Goal: Task Accomplishment & Management: Manage account settings

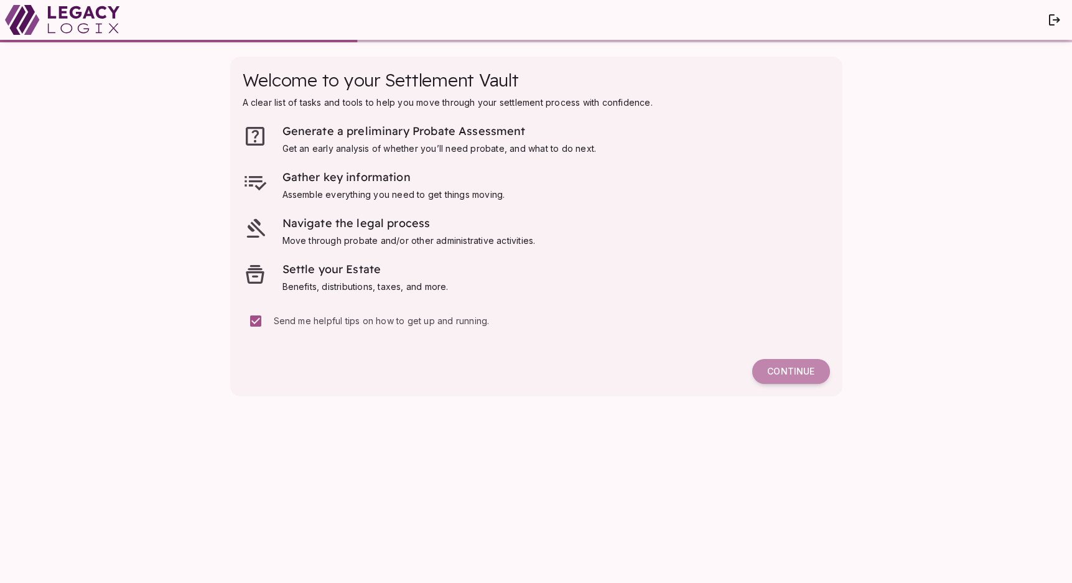
click at [794, 369] on span "Continue" at bounding box center [790, 371] width 47 height 11
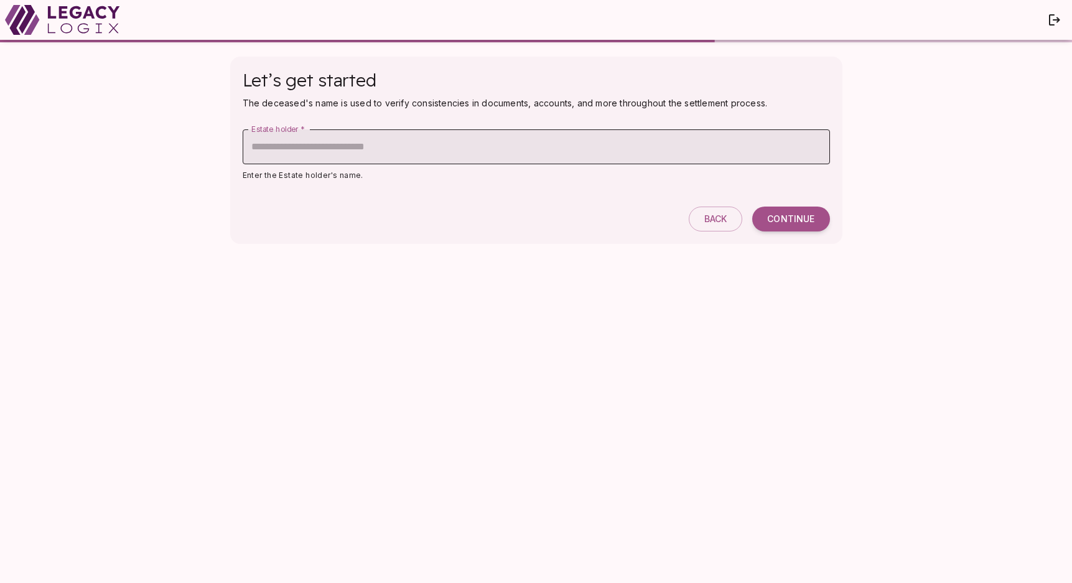
click at [604, 150] on input "Estate holder   *" at bounding box center [536, 146] width 587 height 35
type input "*******"
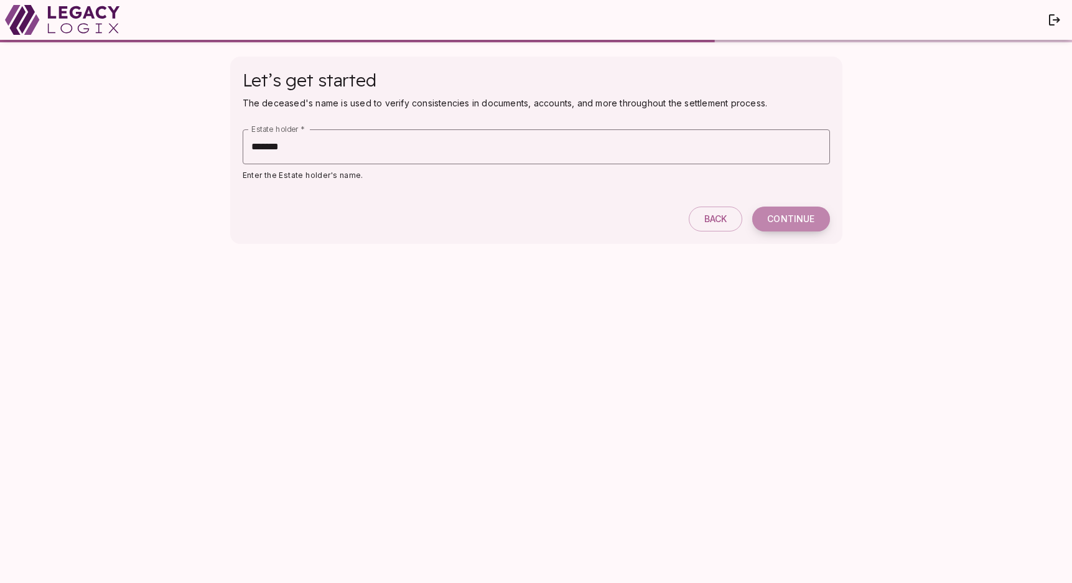
click at [787, 215] on span "Continue" at bounding box center [790, 218] width 47 height 11
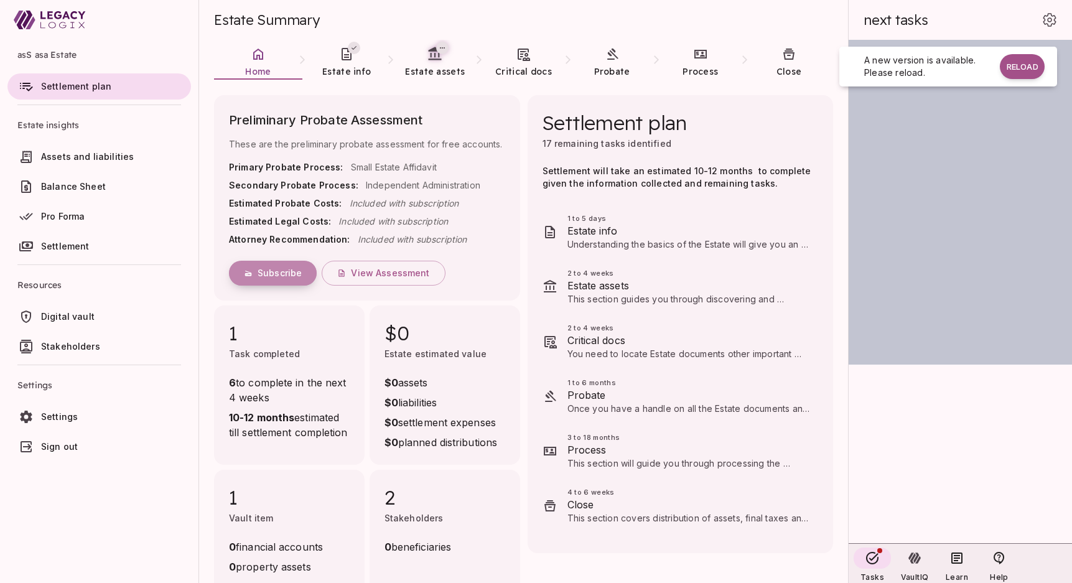
click at [268, 274] on span "Subscribe" at bounding box center [279, 272] width 44 height 11
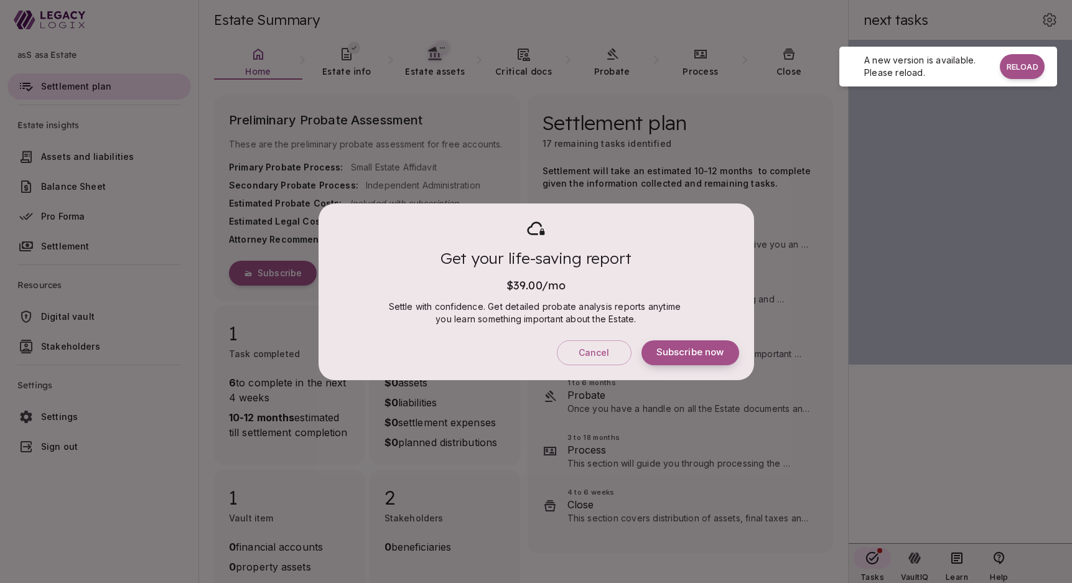
click at [684, 351] on span "Subscribe now" at bounding box center [690, 352] width 68 height 12
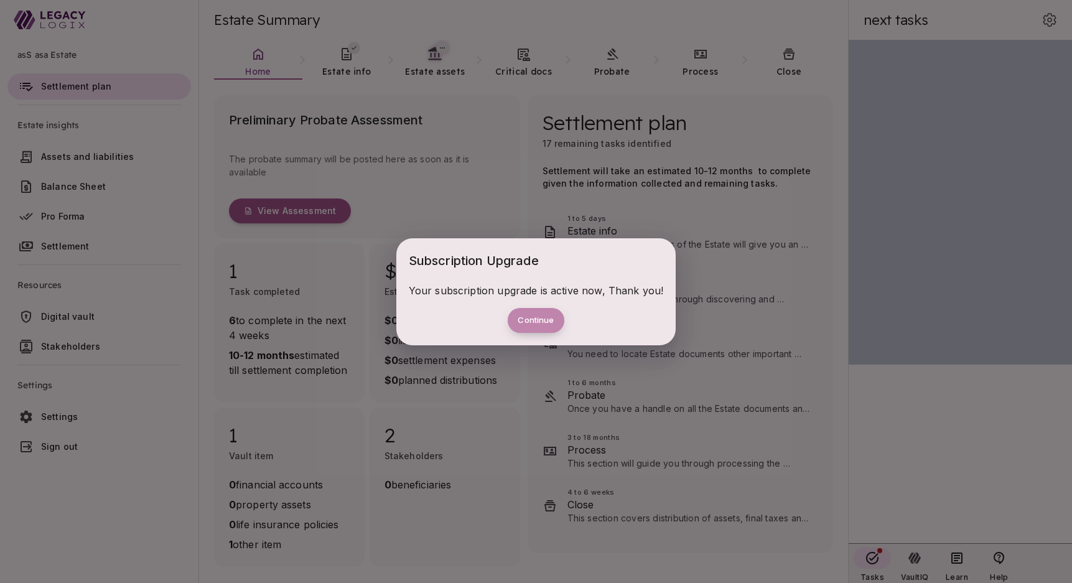
click at [529, 321] on button "Continue" at bounding box center [535, 320] width 56 height 25
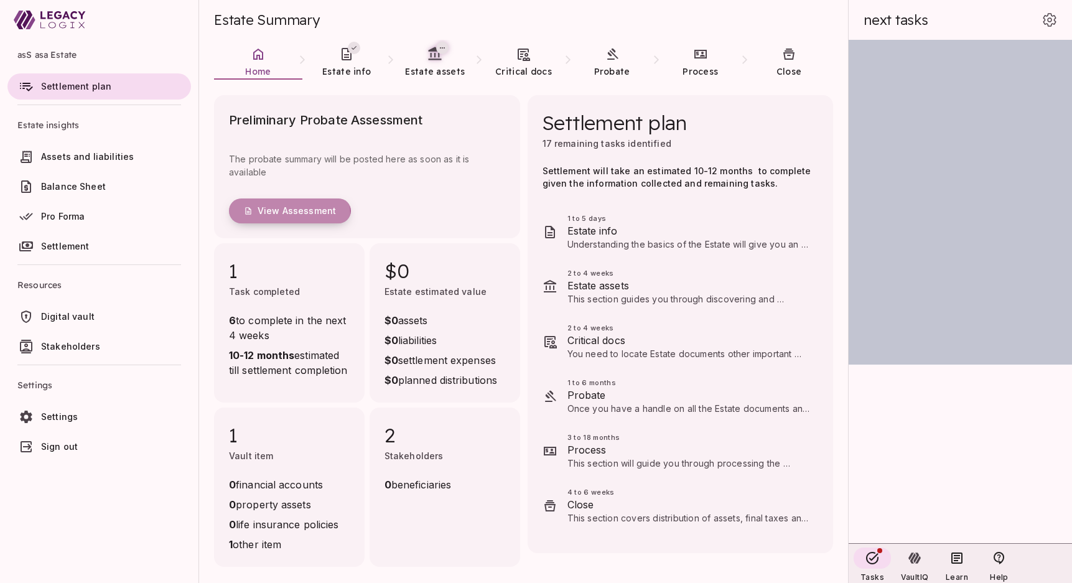
click at [285, 213] on span "View Assessment" at bounding box center [296, 210] width 78 height 11
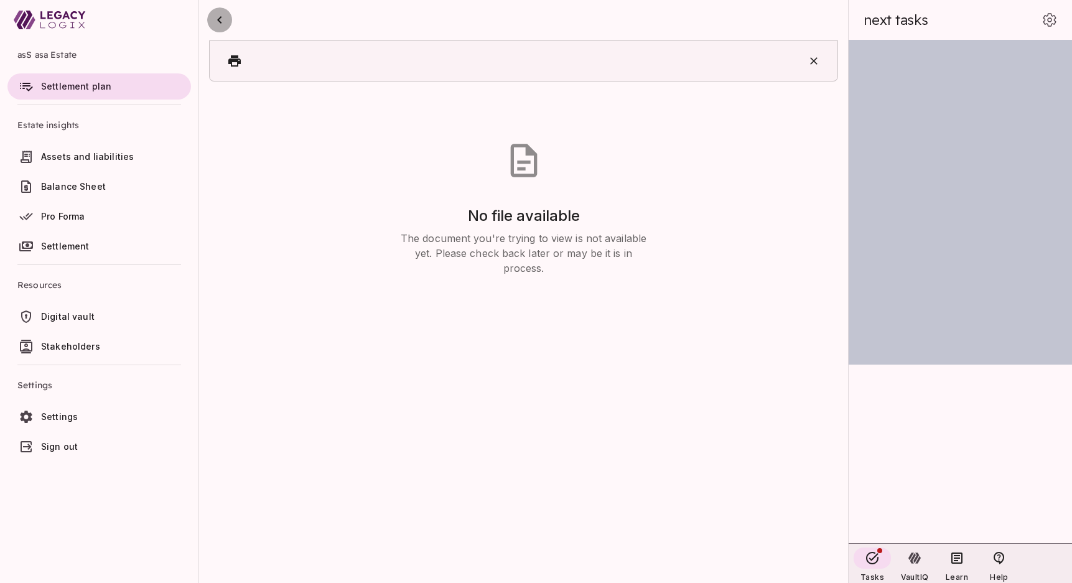
click at [220, 26] on icon "button" at bounding box center [219, 19] width 15 height 15
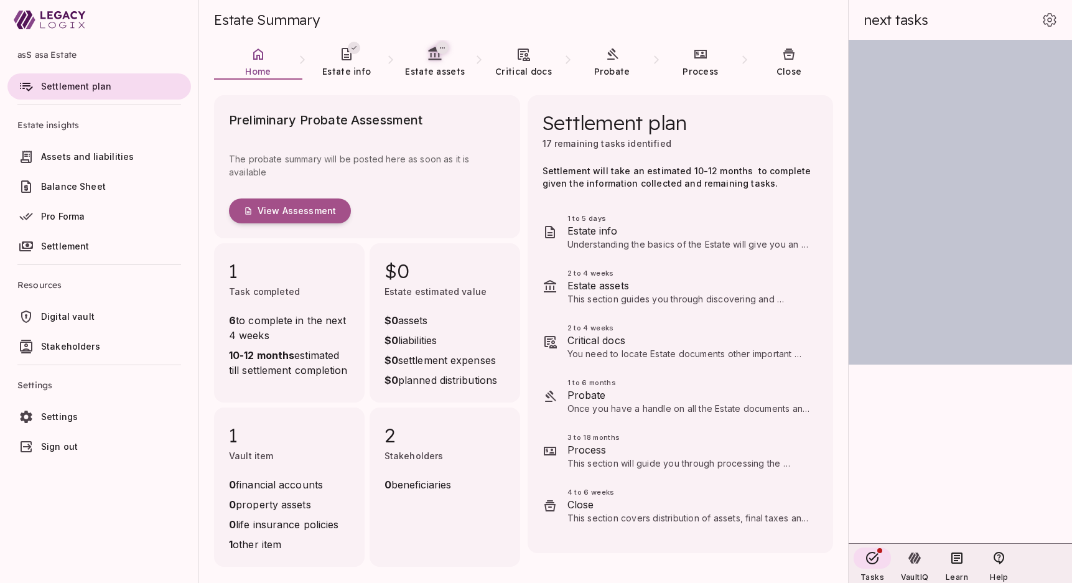
click at [65, 317] on span "Digital vault" at bounding box center [67, 316] width 53 height 11
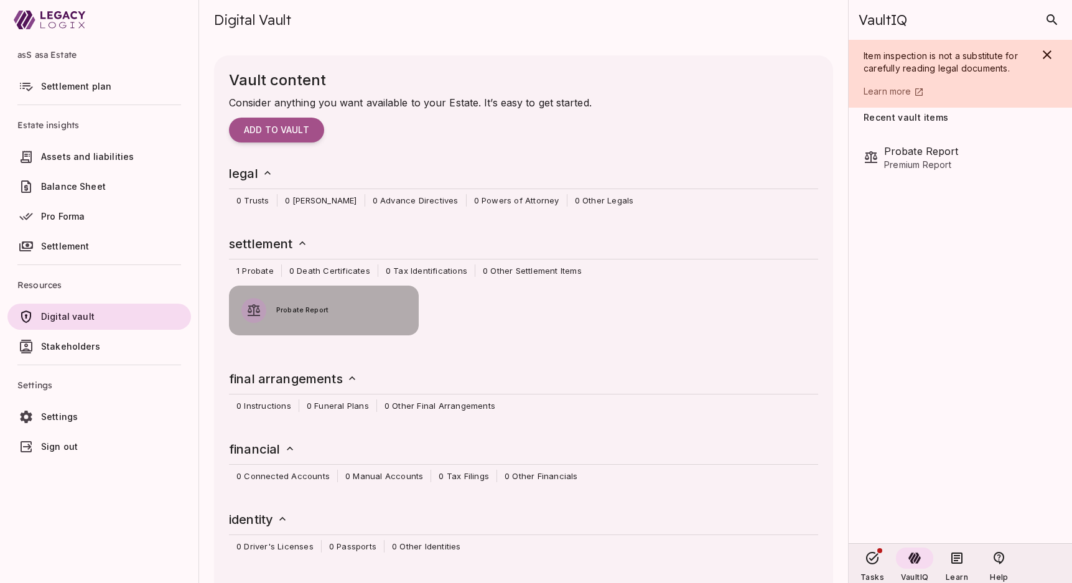
click at [299, 306] on span "Probate Report" at bounding box center [341, 310] width 130 height 11
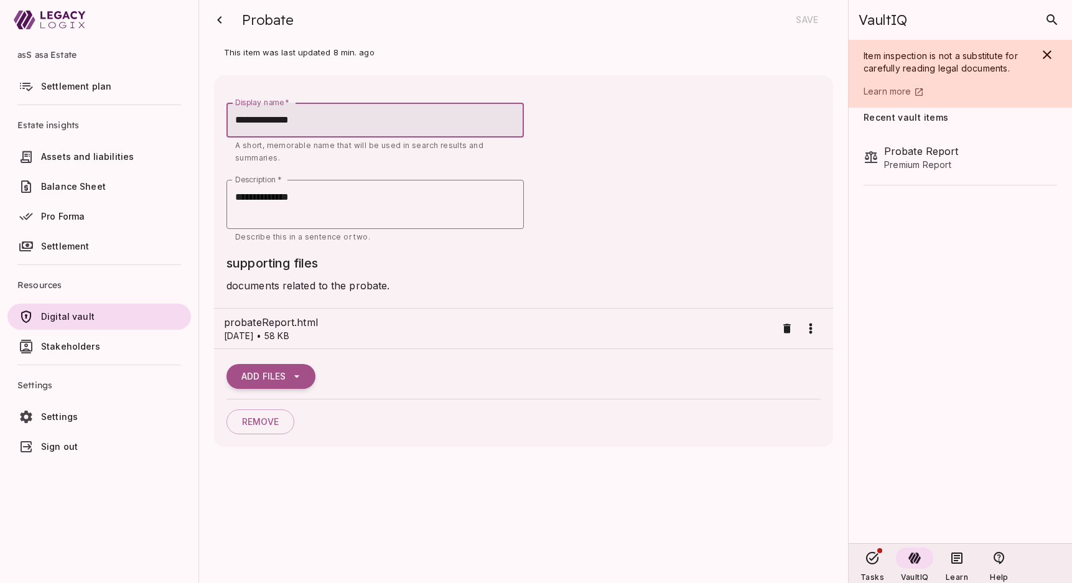
click at [73, 90] on span "Settlement plan" at bounding box center [76, 86] width 70 height 11
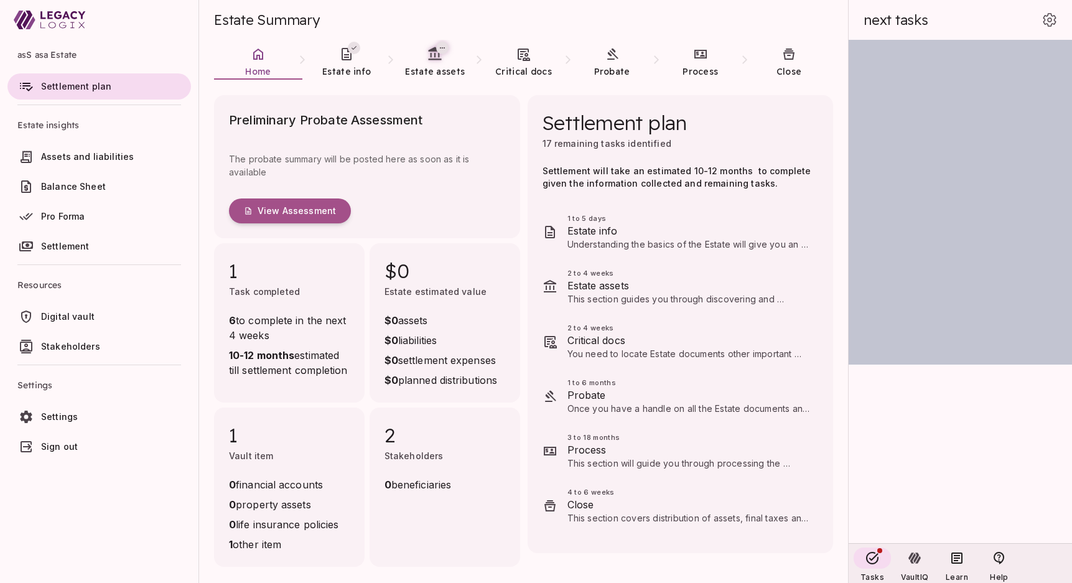
click at [333, 164] on p "The probate summary will be posted here as soon as it is available" at bounding box center [367, 165] width 276 height 36
click at [292, 210] on span "View Assessment" at bounding box center [296, 210] width 78 height 11
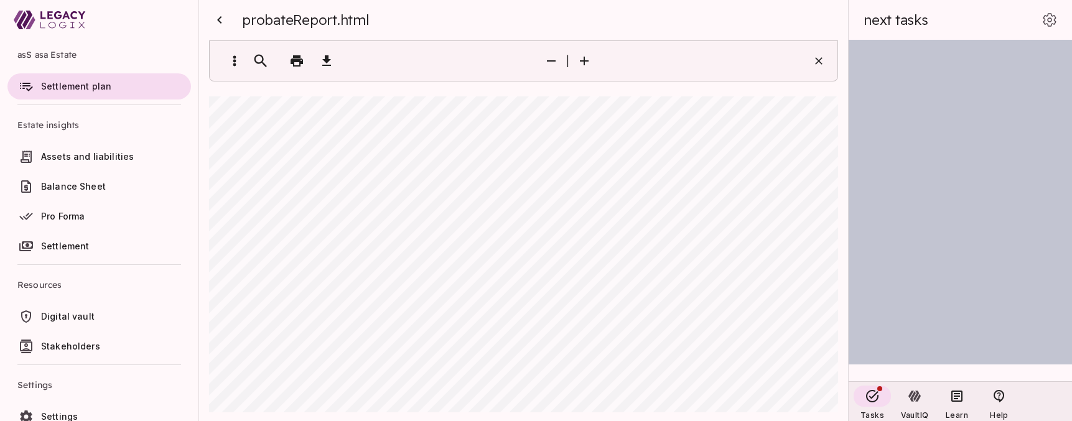
click at [218, 21] on icon "button" at bounding box center [219, 19] width 4 height 7
click at [219, 21] on span "Estate Summary" at bounding box center [267, 19] width 106 height 17
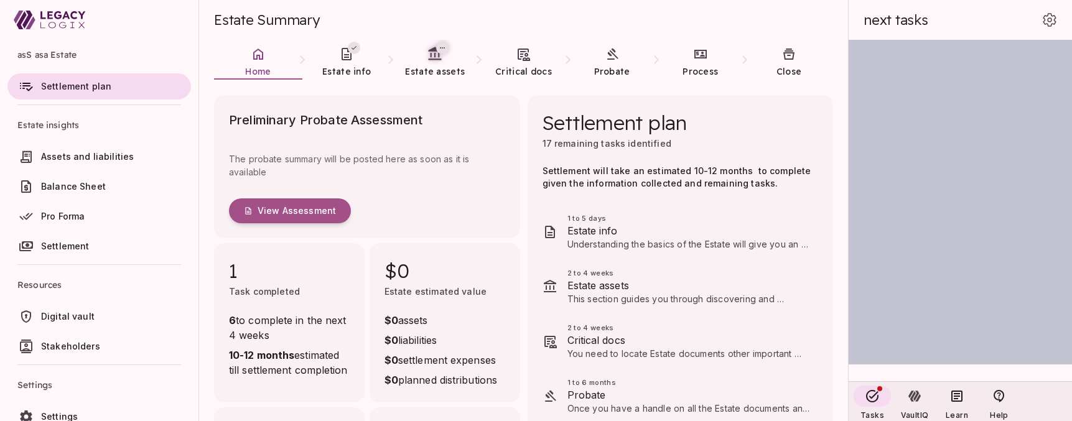
click at [309, 157] on p "The probate summary will be posted here as soon as it is available" at bounding box center [367, 165] width 276 height 36
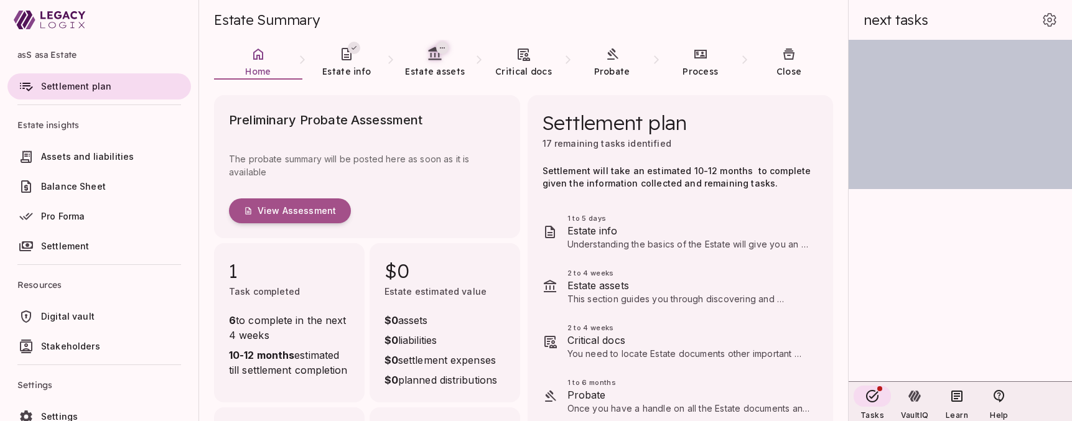
scroll to position [39, 0]
click at [62, 411] on span "Settings" at bounding box center [59, 416] width 37 height 11
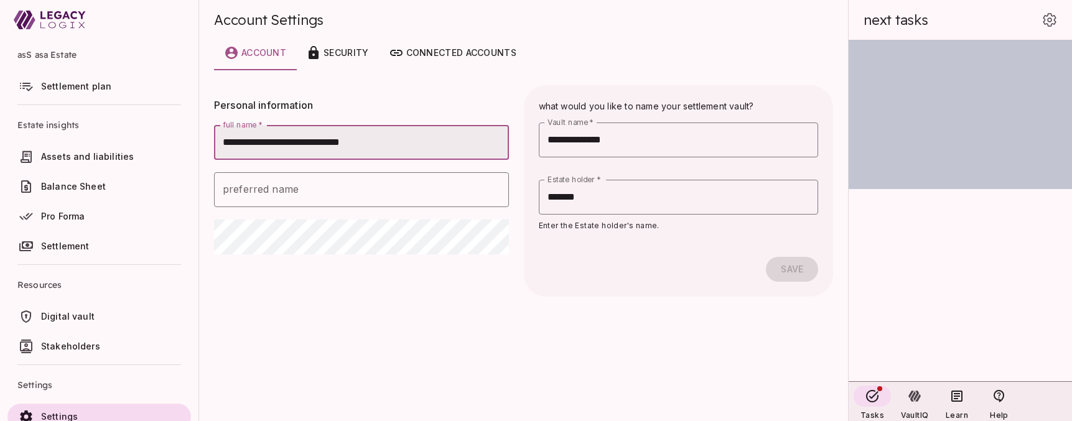
drag, startPoint x: 398, startPoint y: 141, endPoint x: 213, endPoint y: 140, distance: 185.3
click at [213, 140] on div "**********" at bounding box center [354, 136] width 307 height 47
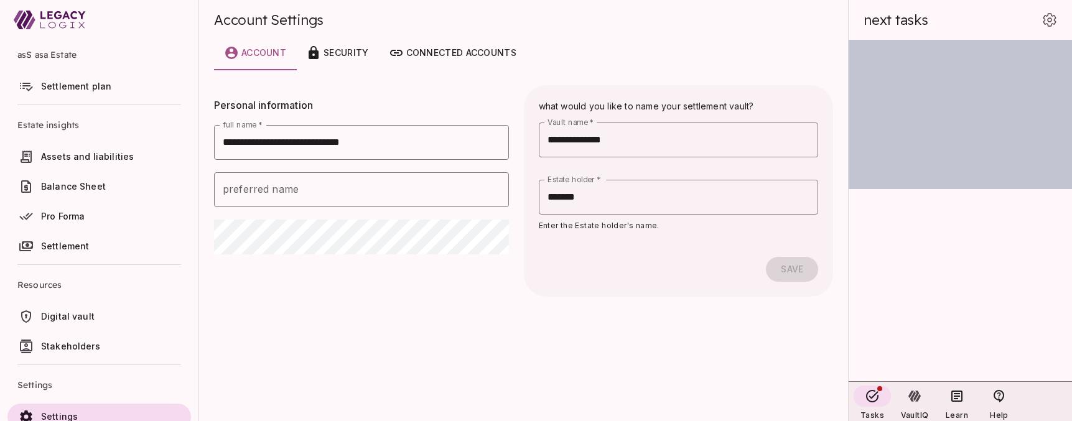
click at [54, 110] on span "Estate insights" at bounding box center [99, 125] width 164 height 30
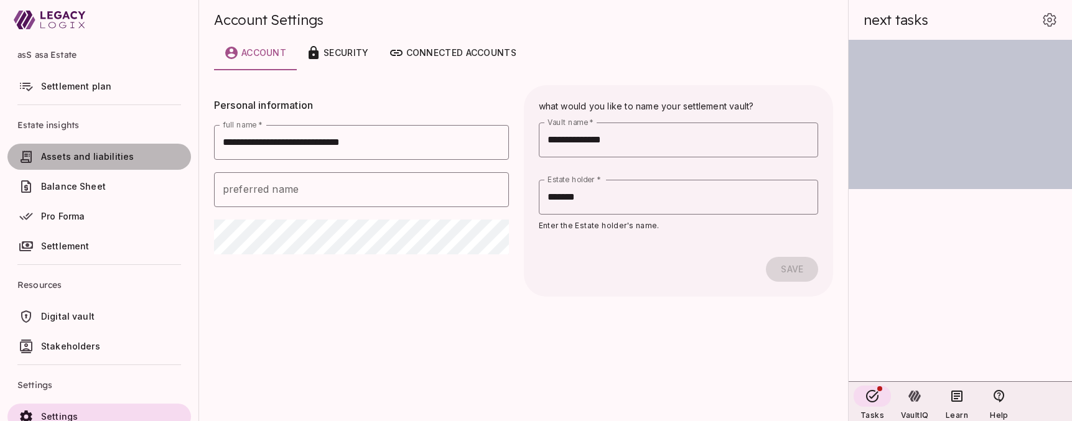
click at [73, 151] on span "Assets and liabilities" at bounding box center [87, 156] width 93 height 11
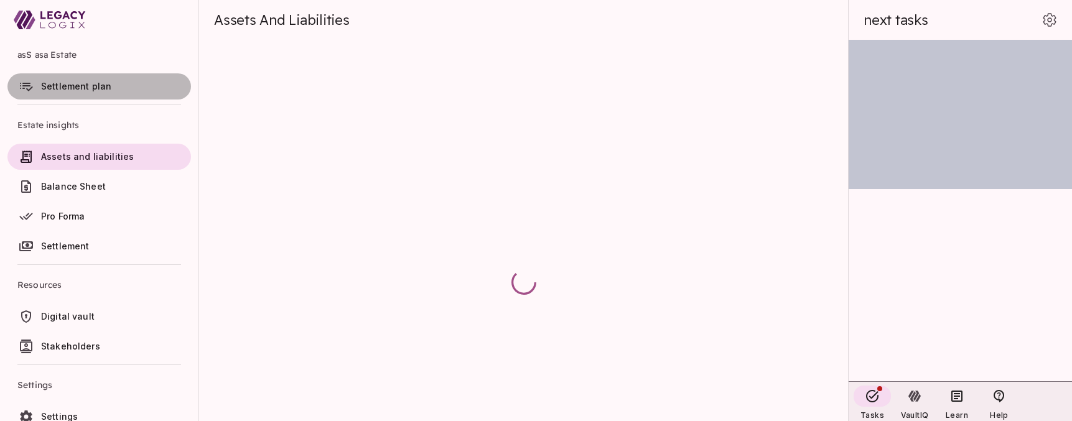
click at [48, 96] on link "Settlement plan" at bounding box center [98, 86] width 183 height 26
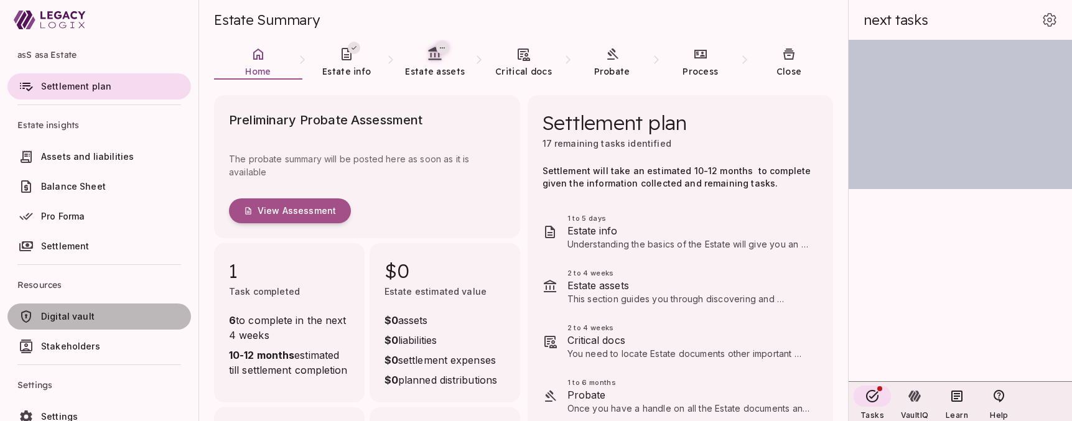
click at [62, 317] on span "Digital vault" at bounding box center [67, 316] width 53 height 11
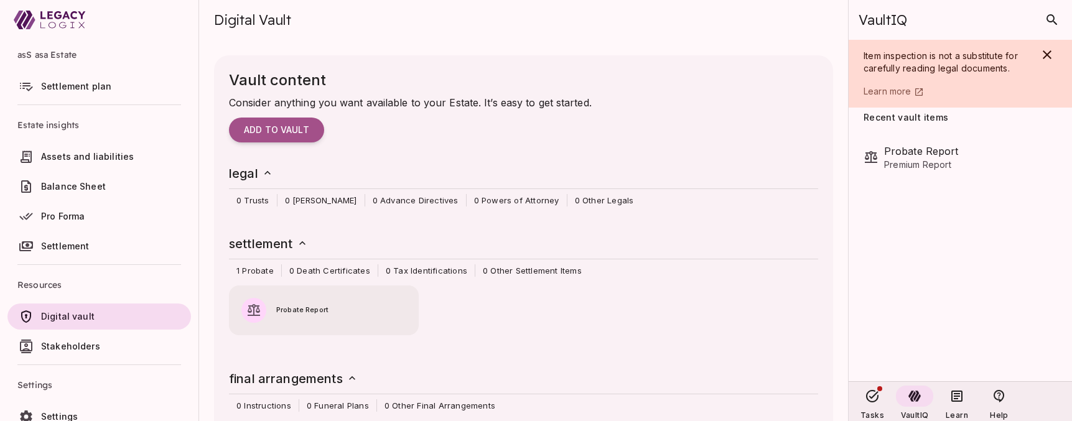
click at [249, 312] on icon "button" at bounding box center [254, 310] width 12 height 12
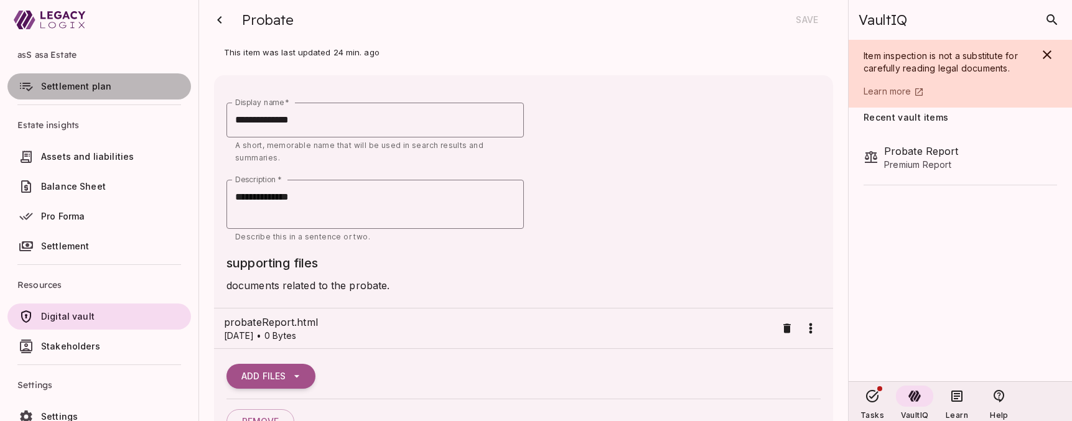
click at [88, 86] on span "Settlement plan" at bounding box center [76, 86] width 70 height 11
